Goal: Task Accomplishment & Management: Use online tool/utility

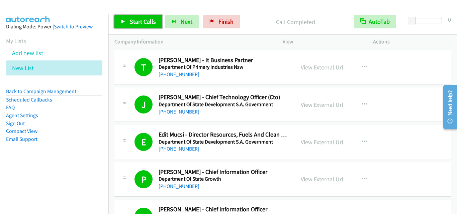
click at [136, 21] on span "Start Calls" at bounding box center [143, 22] width 26 height 8
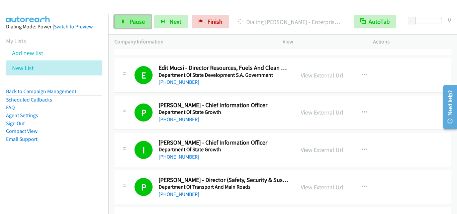
click at [135, 24] on span "Pause" at bounding box center [137, 22] width 15 height 8
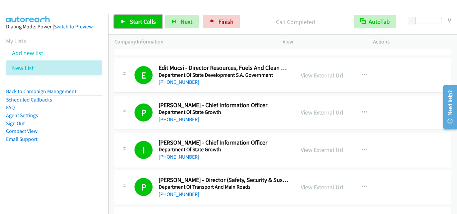
click at [154, 23] on span "Start Calls" at bounding box center [143, 22] width 26 height 8
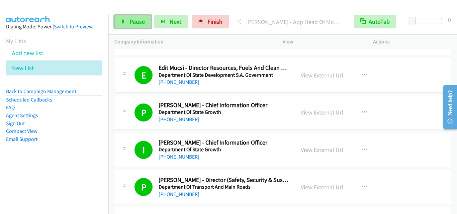
click at [145, 21] on link "Pause" at bounding box center [132, 21] width 37 height 13
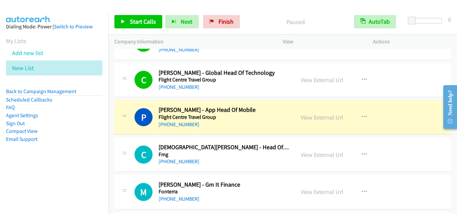
scroll to position [2943, 0]
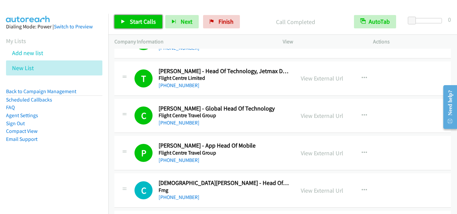
click at [150, 18] on span "Start Calls" at bounding box center [143, 22] width 26 height 8
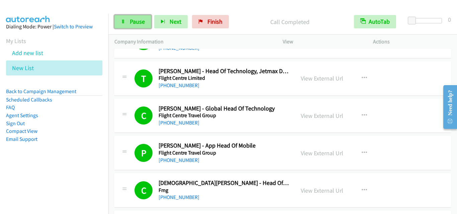
click at [123, 20] on icon at bounding box center [123, 22] width 5 height 5
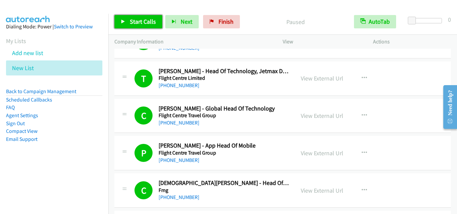
click at [136, 23] on span "Start Calls" at bounding box center [143, 22] width 26 height 8
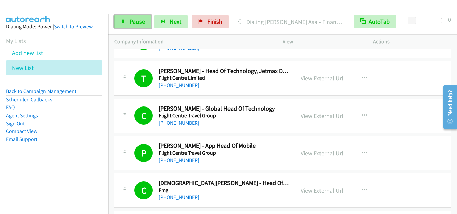
click at [124, 25] on link "Pause" at bounding box center [132, 21] width 37 height 13
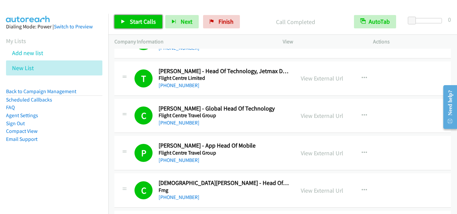
click at [137, 21] on span "Start Calls" at bounding box center [143, 22] width 26 height 8
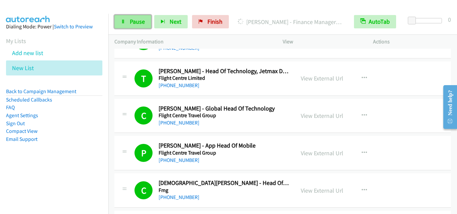
click at [119, 24] on link "Pause" at bounding box center [132, 21] width 37 height 13
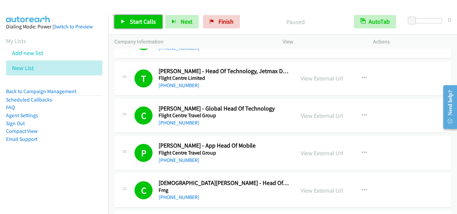
click at [139, 26] on link "Start Calls" at bounding box center [138, 21] width 48 height 13
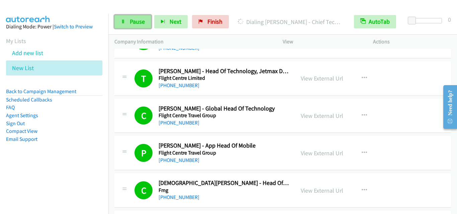
click at [138, 23] on span "Pause" at bounding box center [137, 22] width 15 height 8
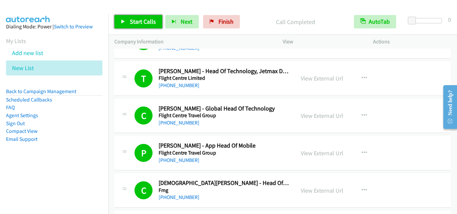
click at [143, 23] on span "Start Calls" at bounding box center [143, 22] width 26 height 8
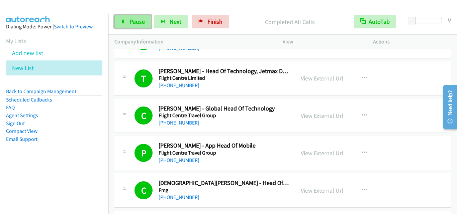
click at [127, 22] on link "Pause" at bounding box center [132, 21] width 37 height 13
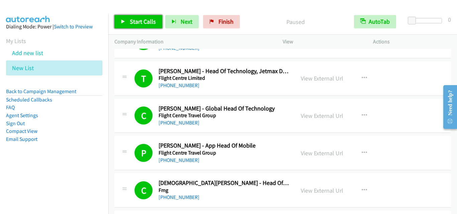
click at [129, 22] on link "Start Calls" at bounding box center [138, 21] width 48 height 13
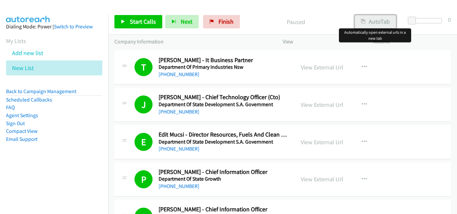
click at [376, 22] on button "AutoTab" at bounding box center [375, 21] width 41 height 13
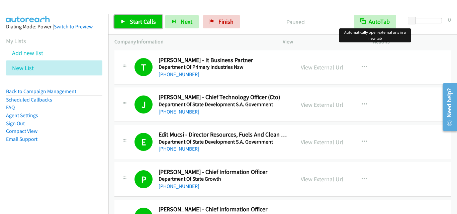
click at [151, 21] on span "Start Calls" at bounding box center [143, 22] width 26 height 8
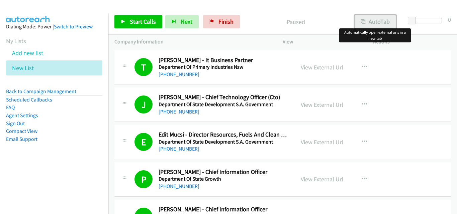
click at [374, 26] on button "AutoTab" at bounding box center [375, 21] width 41 height 13
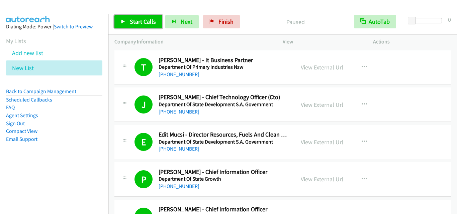
click at [143, 23] on span "Start Calls" at bounding box center [143, 22] width 26 height 8
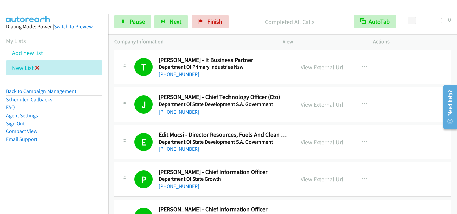
click at [37, 68] on icon at bounding box center [37, 68] width 5 height 5
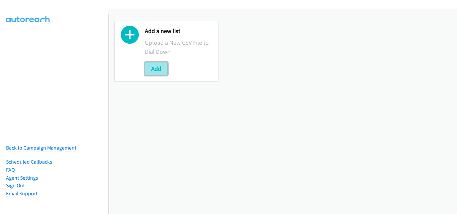
click at [165, 72] on button "Add" at bounding box center [156, 68] width 23 height 13
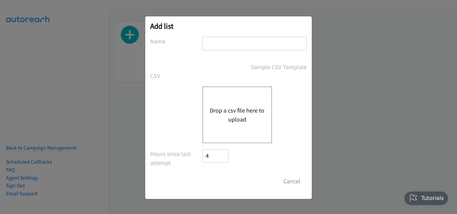
click at [229, 119] on button "Drop a csv file here to upload" at bounding box center [237, 115] width 55 height 18
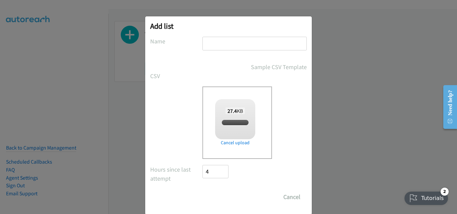
checkbox input "true"
click at [228, 44] on input "text" at bounding box center [254, 44] width 104 height 14
type input "New List"
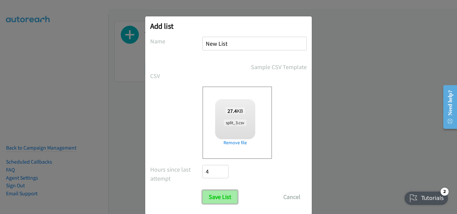
click at [217, 197] on input "Save List" at bounding box center [219, 197] width 35 height 13
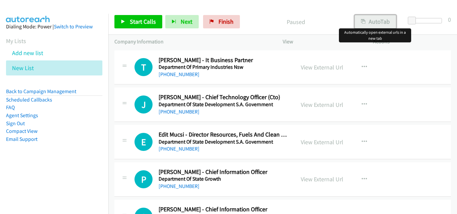
click at [373, 17] on button "AutoTab" at bounding box center [375, 21] width 41 height 13
click at [138, 22] on span "Start Calls" at bounding box center [143, 22] width 26 height 8
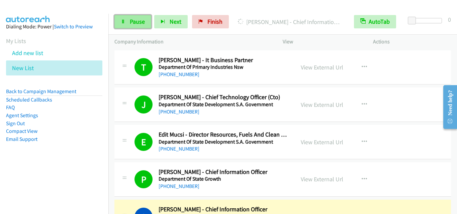
click at [125, 26] on link "Pause" at bounding box center [132, 21] width 37 height 13
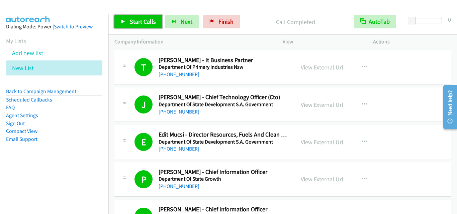
click at [122, 20] on icon at bounding box center [123, 22] width 5 height 5
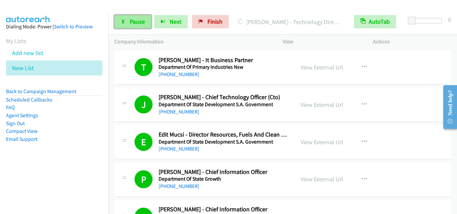
click at [139, 24] on span "Pause" at bounding box center [137, 22] width 15 height 8
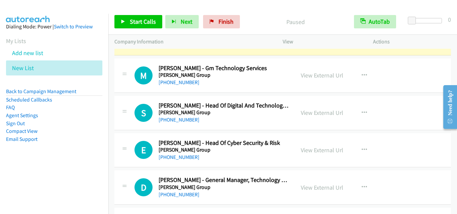
scroll to position [669, 0]
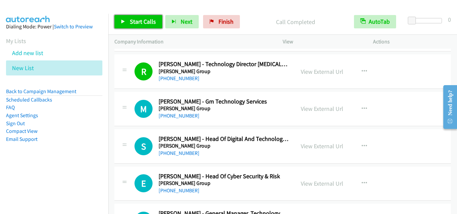
click at [140, 25] on link "Start Calls" at bounding box center [138, 21] width 48 height 13
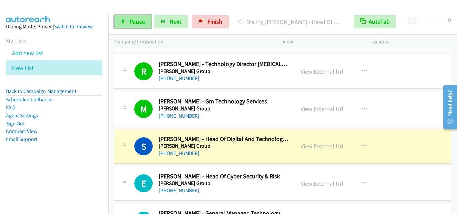
click at [134, 20] on span "Pause" at bounding box center [137, 22] width 15 height 8
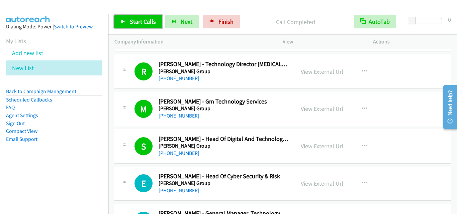
click at [139, 19] on span "Start Calls" at bounding box center [143, 22] width 26 height 8
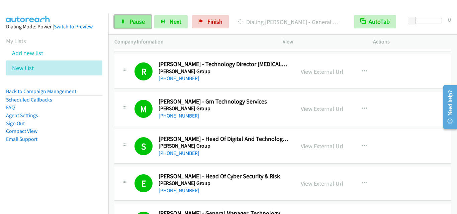
click at [121, 25] on link "Pause" at bounding box center [132, 21] width 37 height 13
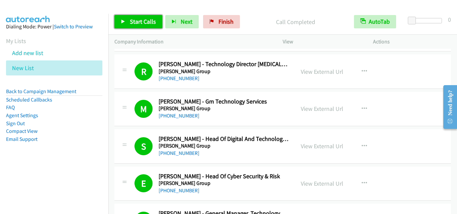
click at [127, 17] on link "Start Calls" at bounding box center [138, 21] width 48 height 13
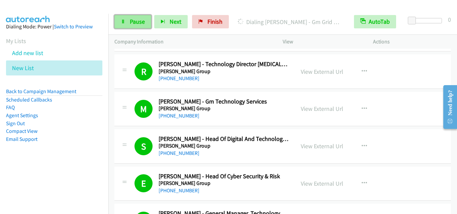
click at [118, 24] on link "Pause" at bounding box center [132, 21] width 37 height 13
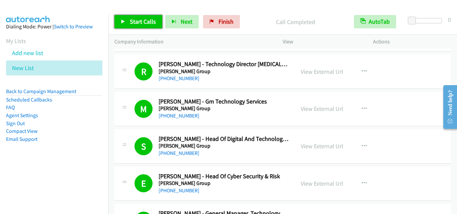
click at [119, 21] on link "Start Calls" at bounding box center [138, 21] width 48 height 13
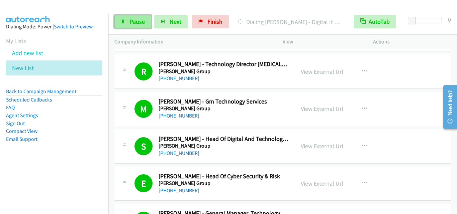
click at [118, 19] on link "Pause" at bounding box center [132, 21] width 37 height 13
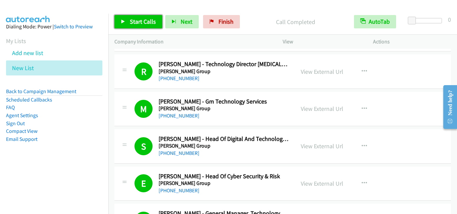
click at [127, 19] on link "Start Calls" at bounding box center [138, 21] width 48 height 13
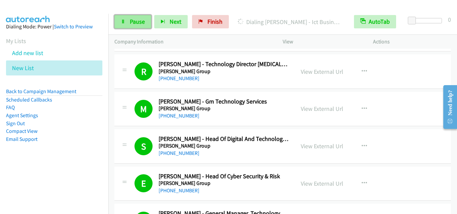
click at [127, 22] on link "Pause" at bounding box center [132, 21] width 37 height 13
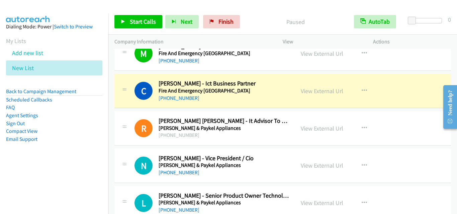
scroll to position [1806, 0]
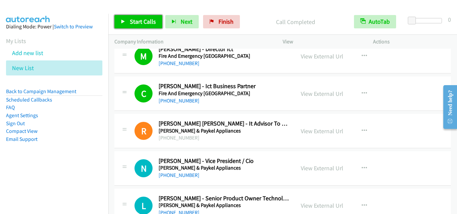
click at [135, 23] on span "Start Calls" at bounding box center [143, 22] width 26 height 8
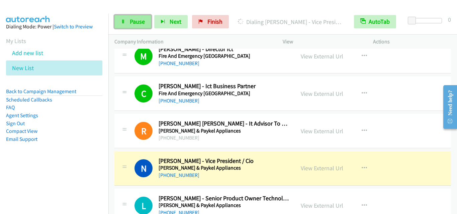
click at [146, 20] on link "Pause" at bounding box center [132, 21] width 37 height 13
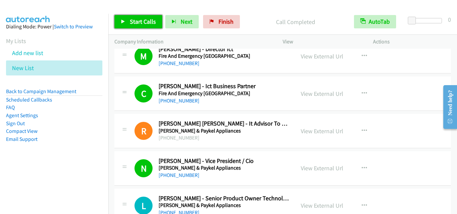
click at [132, 21] on span "Start Calls" at bounding box center [143, 22] width 26 height 8
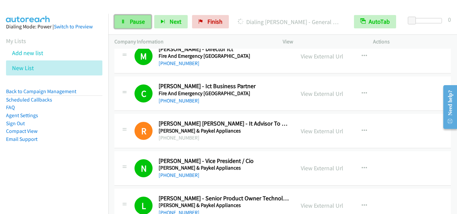
click at [119, 25] on link "Pause" at bounding box center [132, 21] width 37 height 13
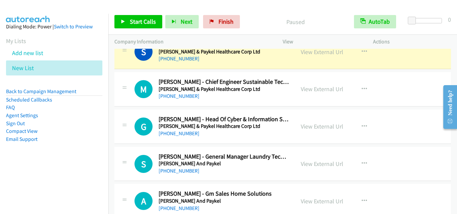
scroll to position [2007, 0]
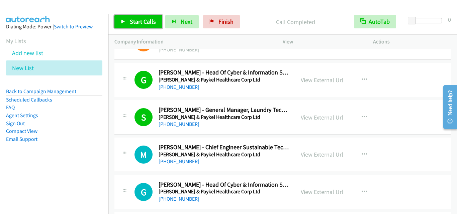
click at [149, 22] on span "Start Calls" at bounding box center [143, 22] width 26 height 8
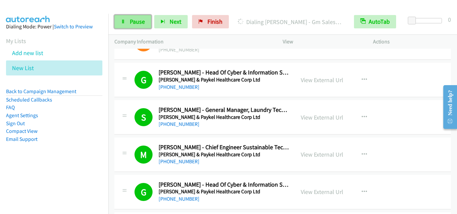
click at [135, 19] on span "Pause" at bounding box center [137, 22] width 15 height 8
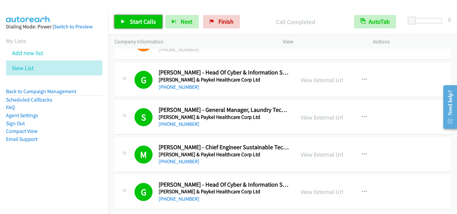
click at [141, 23] on span "Start Calls" at bounding box center [143, 22] width 26 height 8
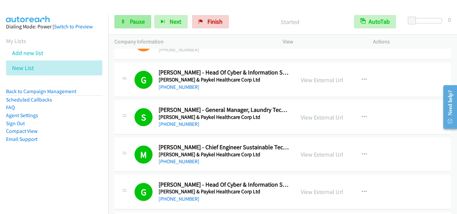
click at [142, 28] on link "Pause" at bounding box center [132, 21] width 37 height 13
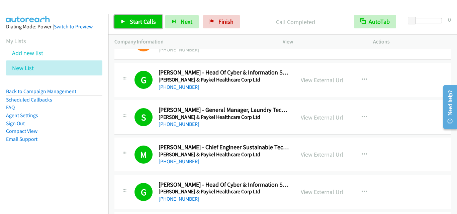
click at [154, 20] on span "Start Calls" at bounding box center [143, 22] width 26 height 8
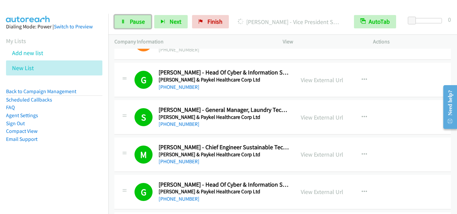
drag, startPoint x: 126, startPoint y: 19, endPoint x: 291, endPoint y: 33, distance: 165.8
click at [126, 19] on link "Pause" at bounding box center [132, 21] width 37 height 13
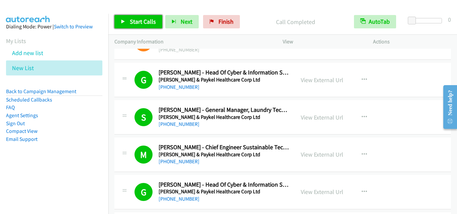
click at [128, 19] on link "Start Calls" at bounding box center [138, 21] width 48 height 13
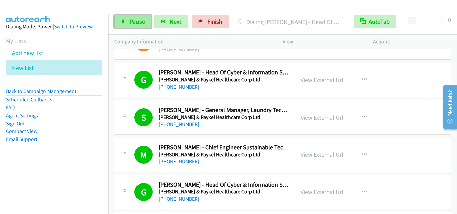
click at [133, 18] on span "Pause" at bounding box center [137, 22] width 15 height 8
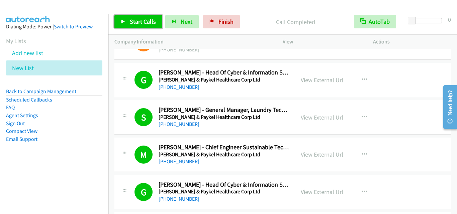
drag, startPoint x: 120, startPoint y: 20, endPoint x: 140, endPoint y: 37, distance: 26.1
click at [120, 20] on link "Start Calls" at bounding box center [138, 21] width 48 height 13
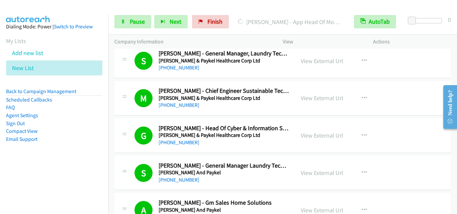
scroll to position [2074, 0]
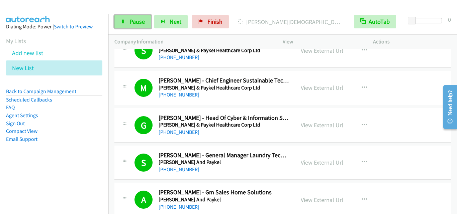
click at [135, 24] on span "Pause" at bounding box center [137, 22] width 15 height 8
